Goal: Information Seeking & Learning: Learn about a topic

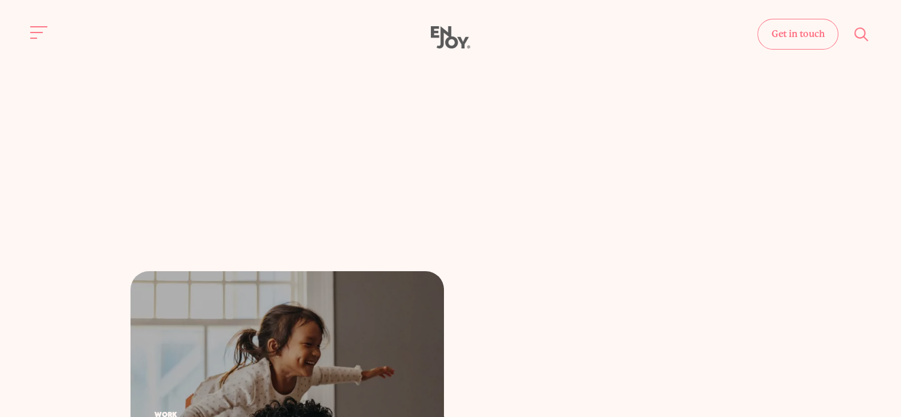
scroll to position [284, 0]
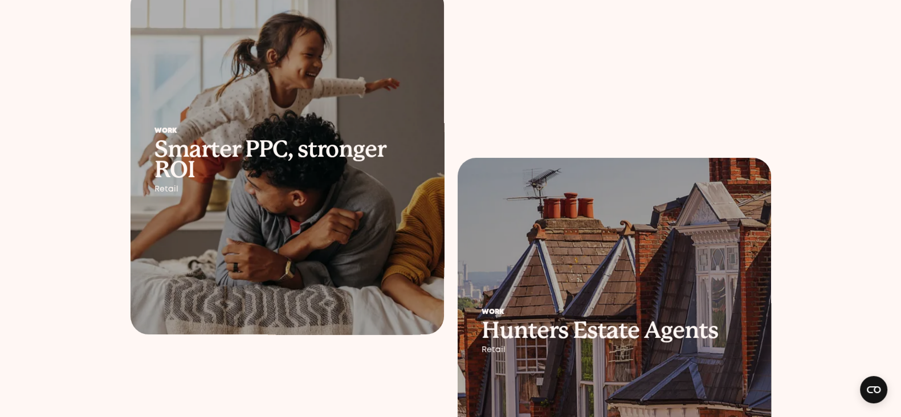
click at [356, 139] on h2 "Smarter PPC, stronger ROI" at bounding box center [287, 159] width 266 height 41
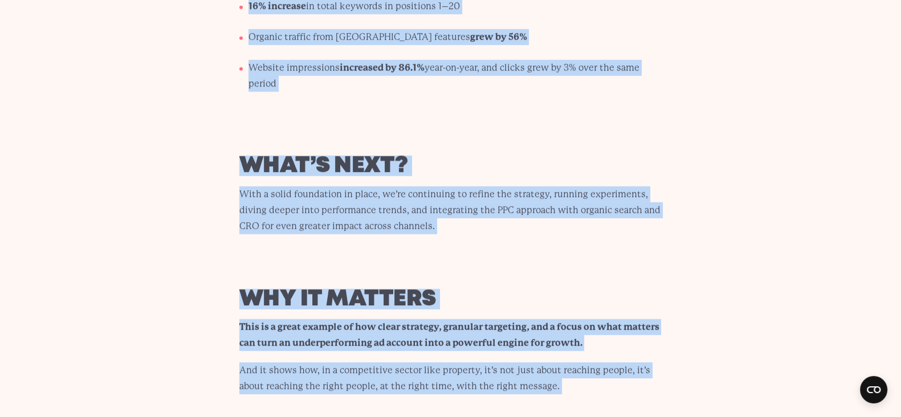
scroll to position [5541, 0]
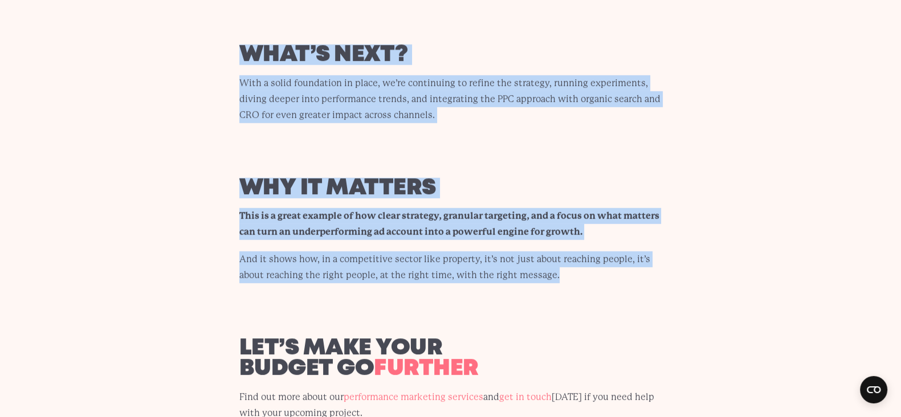
drag, startPoint x: 268, startPoint y: 221, endPoint x: 578, endPoint y: 243, distance: 310.8
copy body "Lor ipsum DOL sit ametc ADI elits d 33.8% eiusmo te incididunt, utla £84 ETD ma…"
